Goal: Task Accomplishment & Management: Complete application form

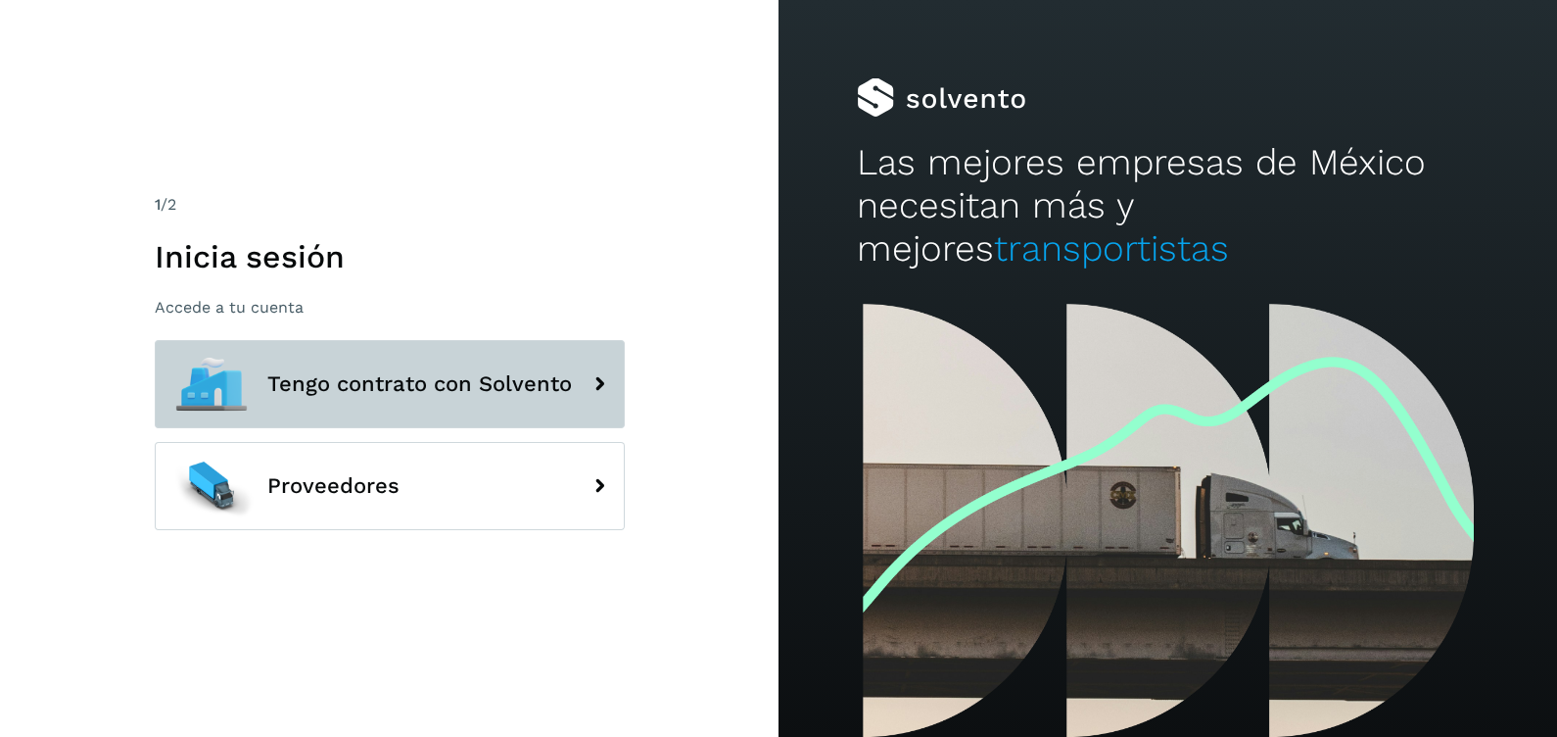
click at [394, 381] on span "Tengo contrato con Solvento" at bounding box center [419, 384] width 305 height 24
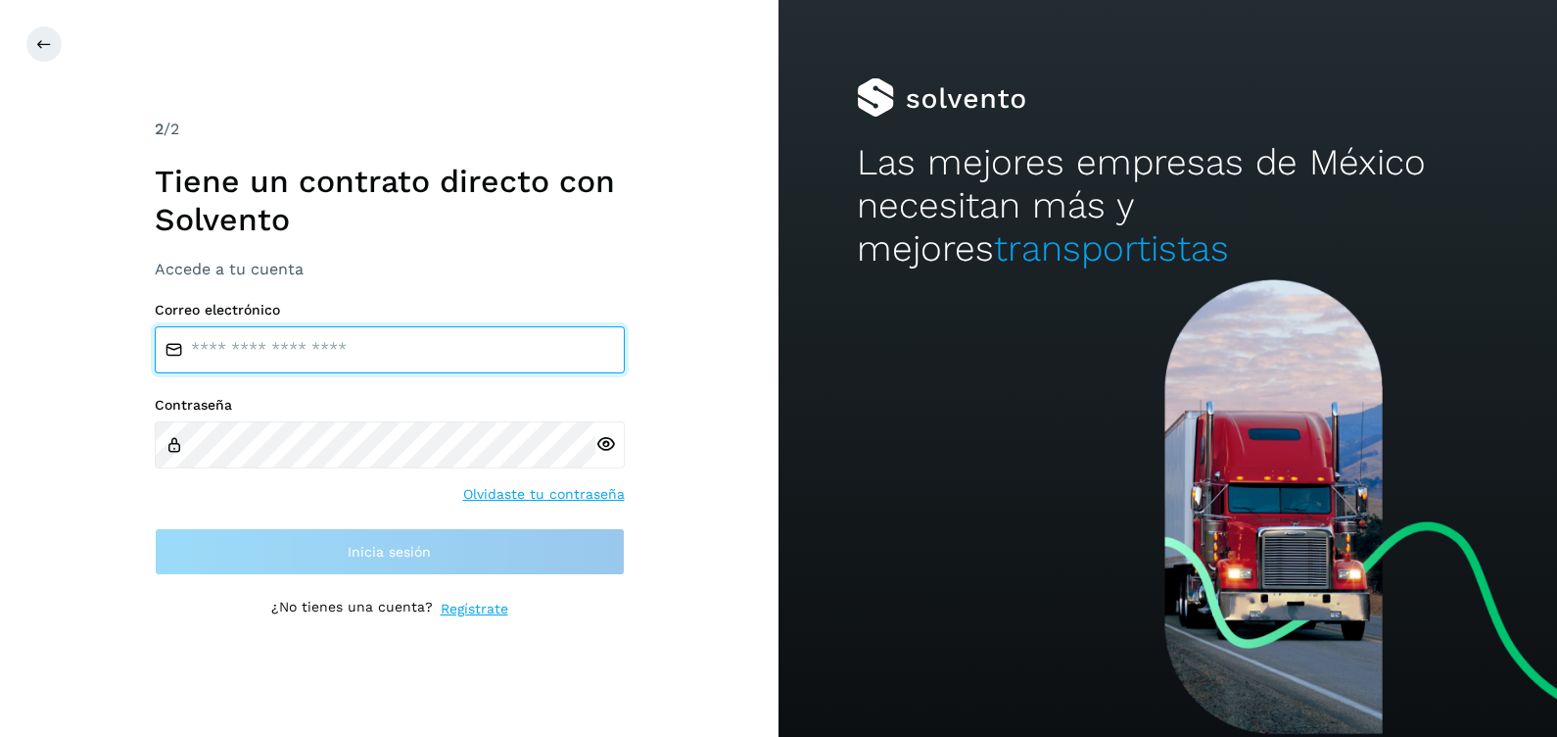
type input "**********"
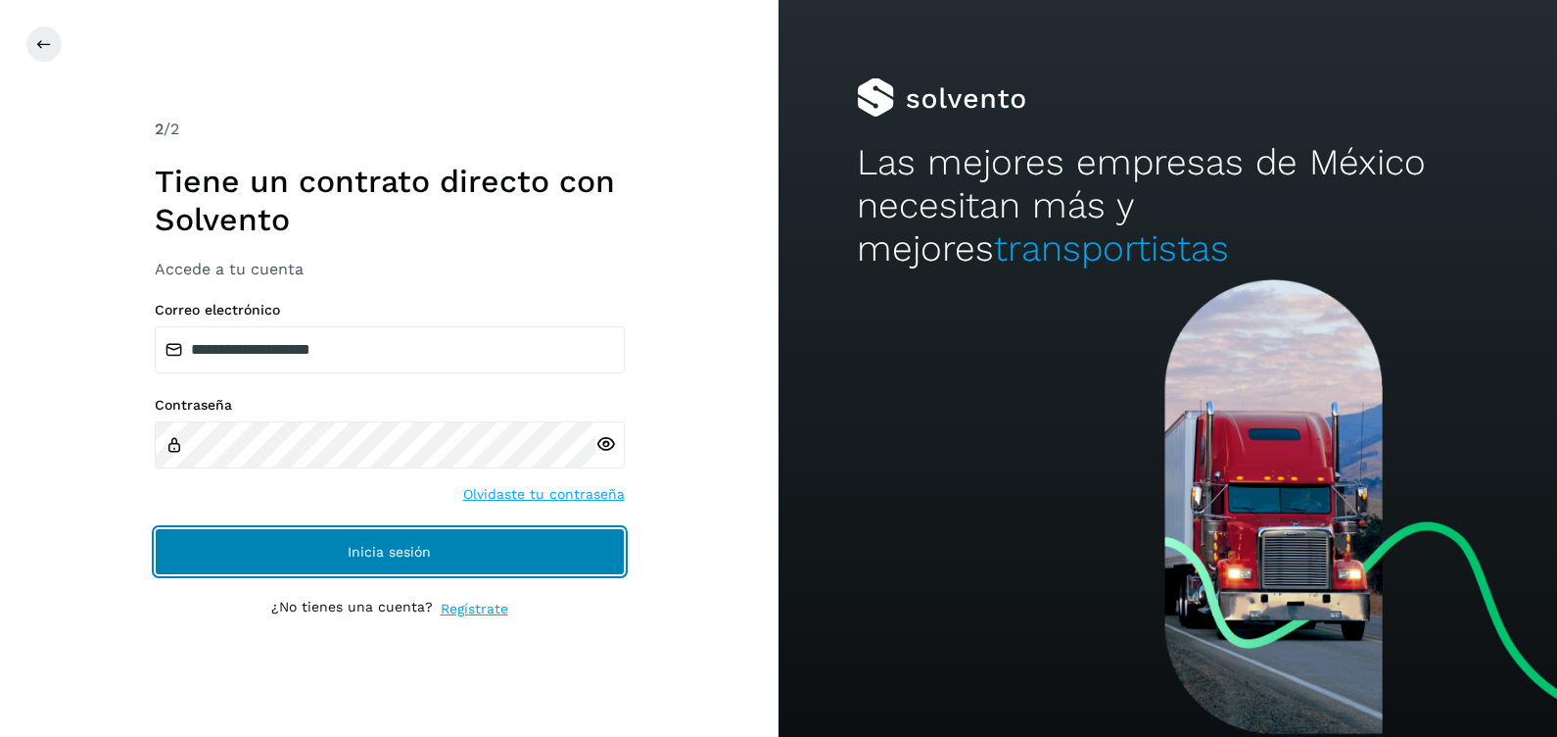
click at [397, 545] on span "Inicia sesión" at bounding box center [389, 552] width 83 height 14
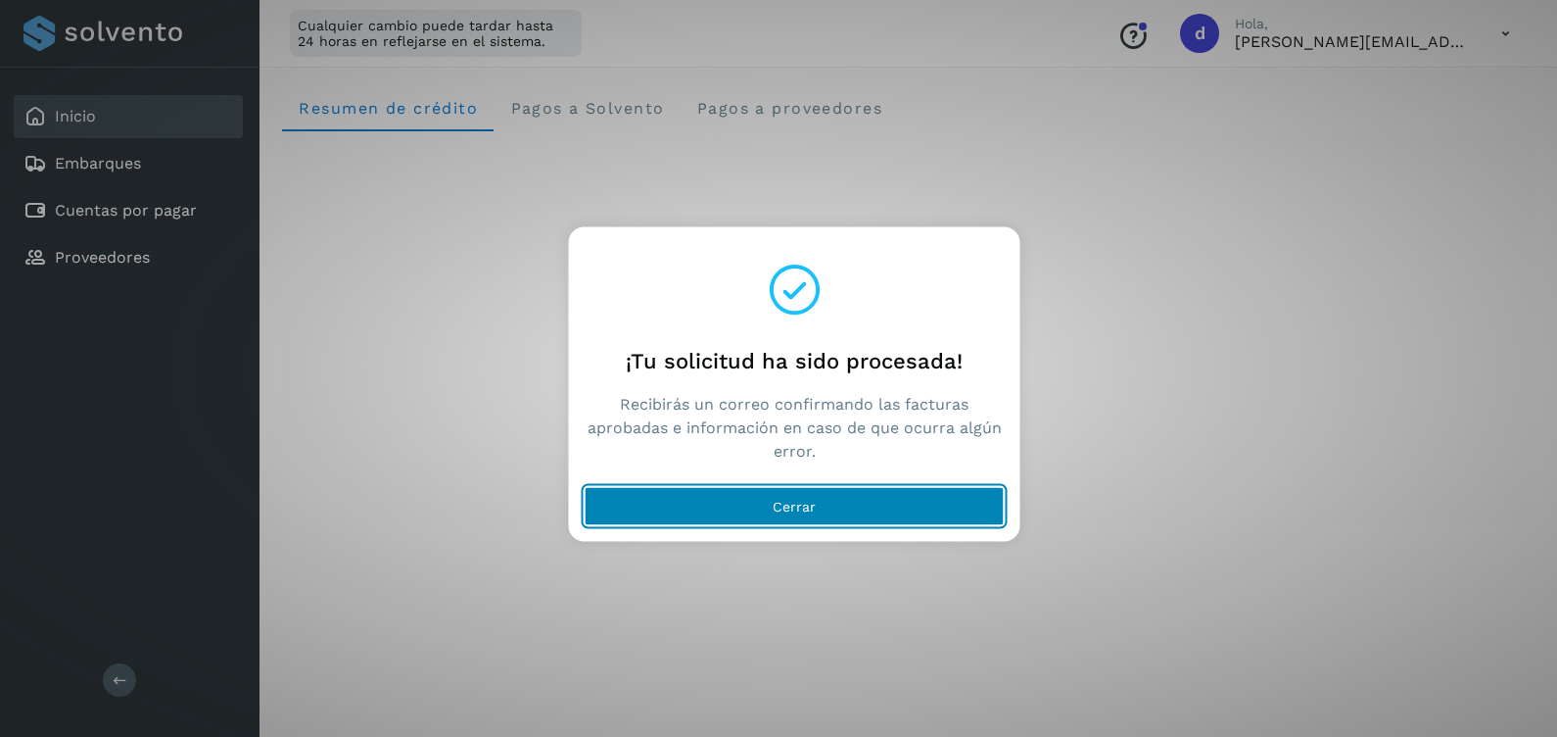
click at [805, 504] on span "Cerrar" at bounding box center [794, 507] width 43 height 14
click at [798, 500] on span "Cerrar" at bounding box center [794, 507] width 43 height 14
click at [818, 505] on button "Cerrar" at bounding box center [795, 506] width 420 height 39
